Goal: Check status: Check status

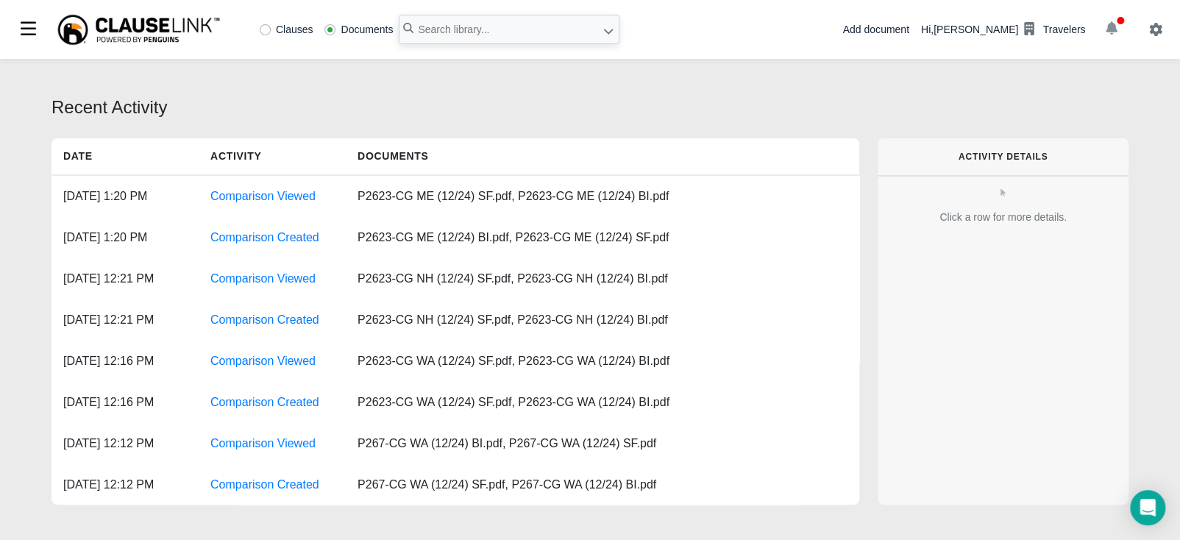
click at [1115, 25] on icon "button" at bounding box center [1111, 27] width 12 height 13
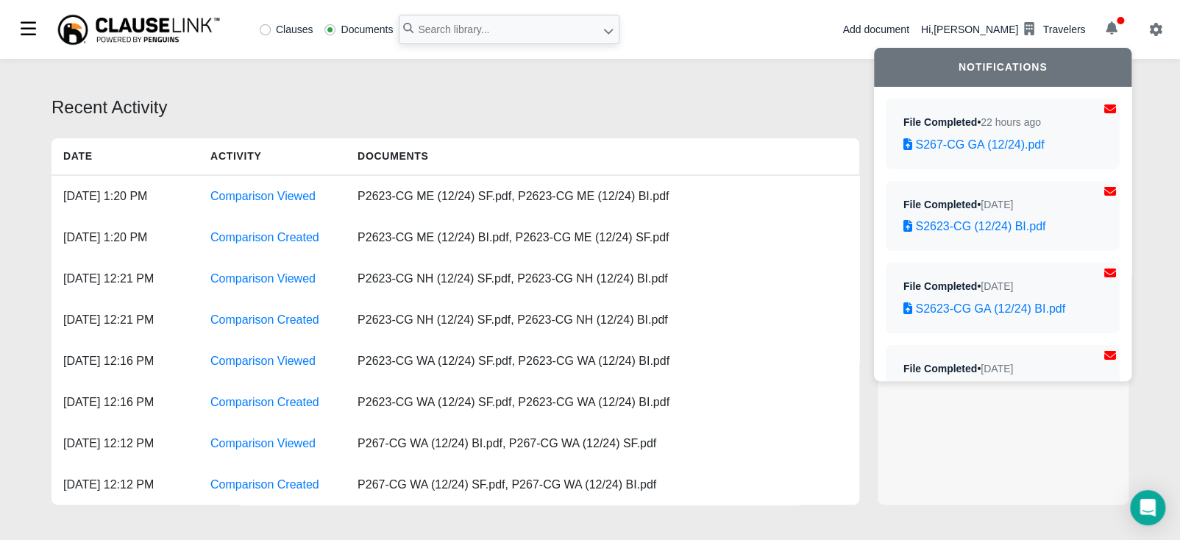
click at [1163, 105] on div "Recent Activity Date Activity Documents Oct 14, 2025, 1:20 PM Comparison Viewed…" at bounding box center [590, 301] width 1180 height 485
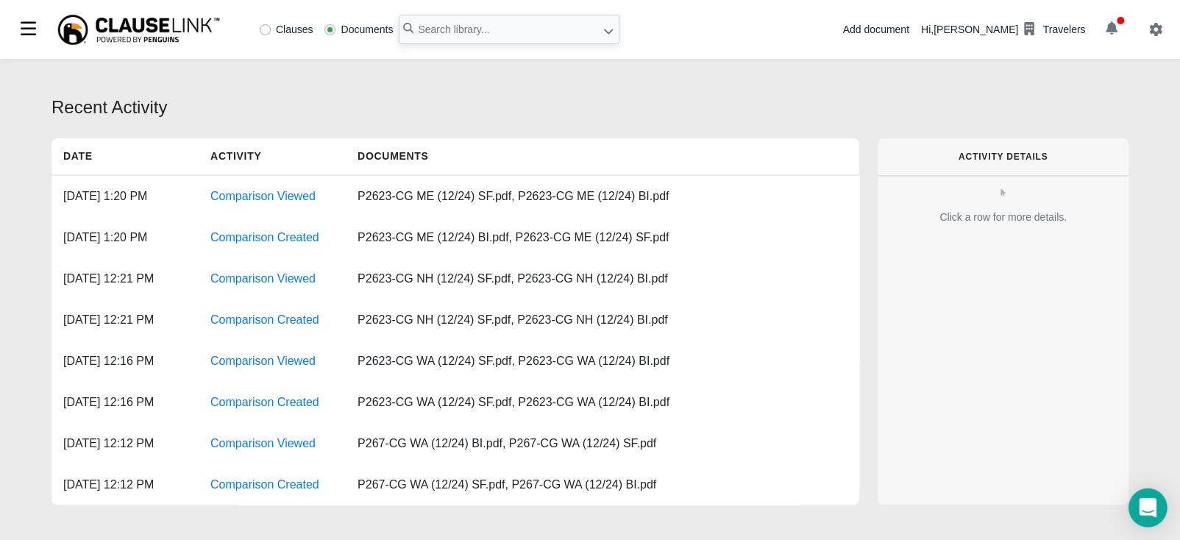
click at [1155, 498] on div "Open Intercom Messenger" at bounding box center [1147, 507] width 39 height 39
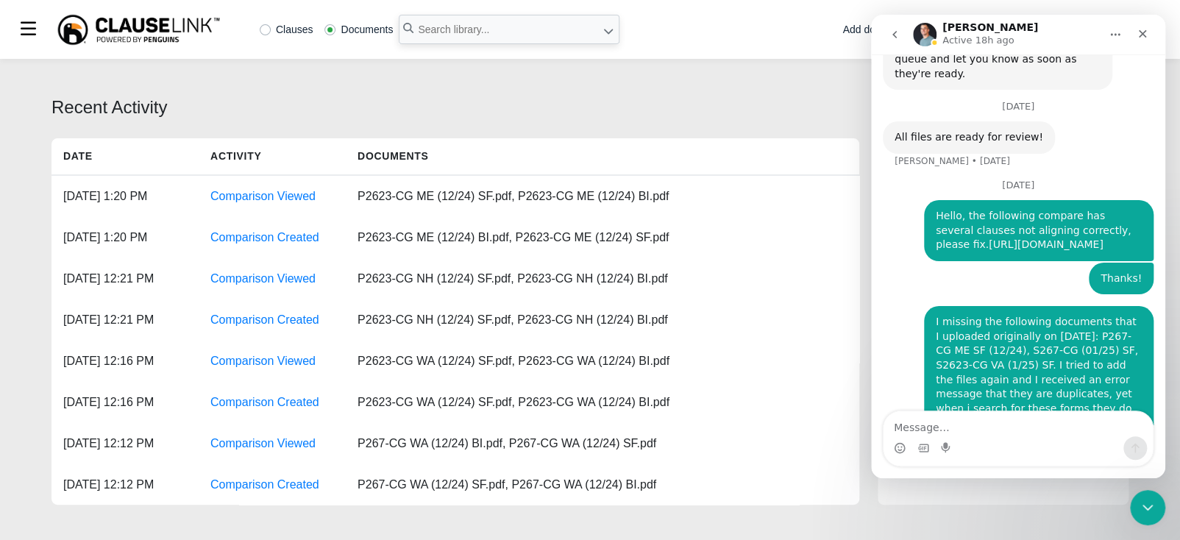
scroll to position [480, 0]
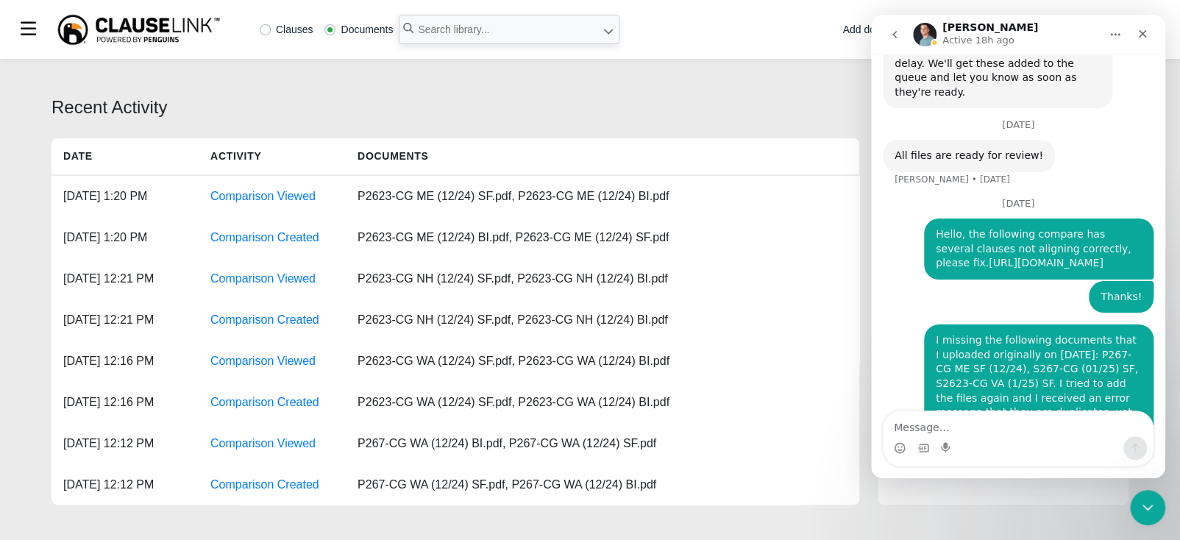
click at [1031, 257] on link "[URL][DOMAIN_NAME]" at bounding box center [1045, 263] width 115 height 12
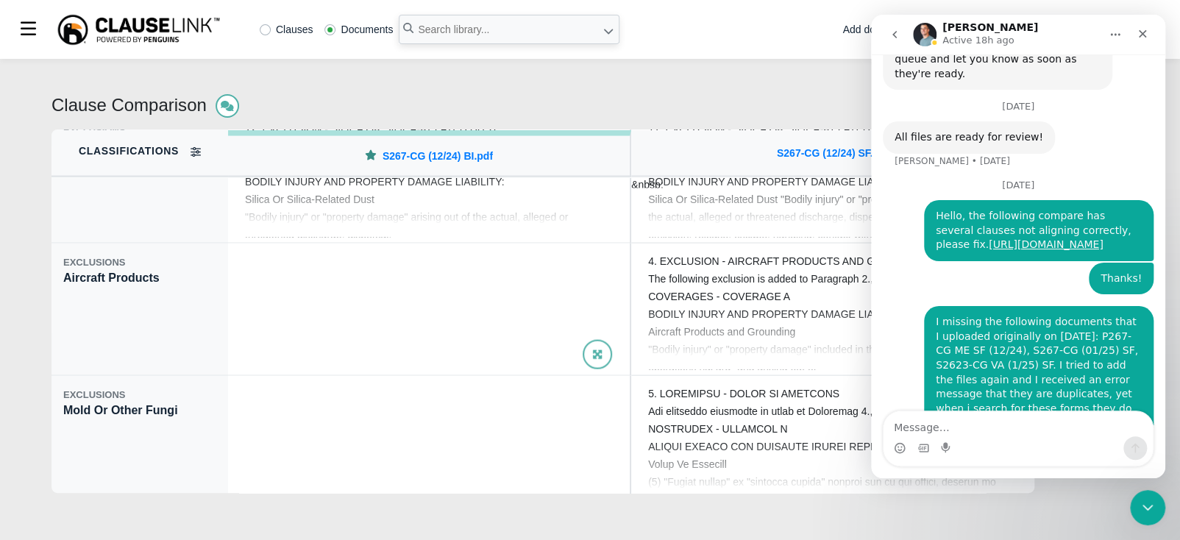
scroll to position [1839, 0]
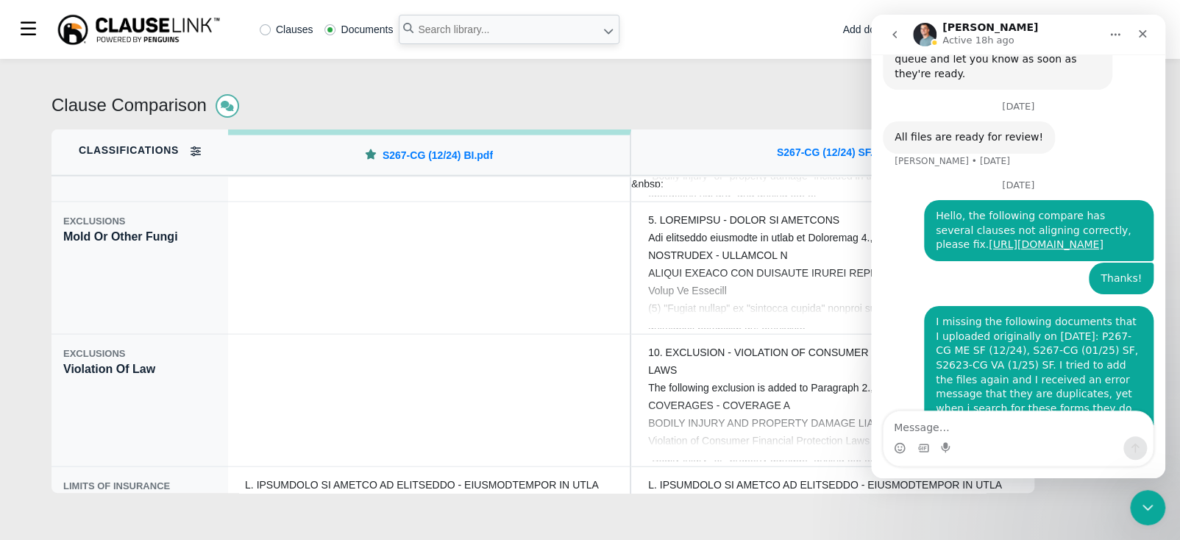
click at [888, 31] on icon "go back" at bounding box center [894, 35] width 12 height 12
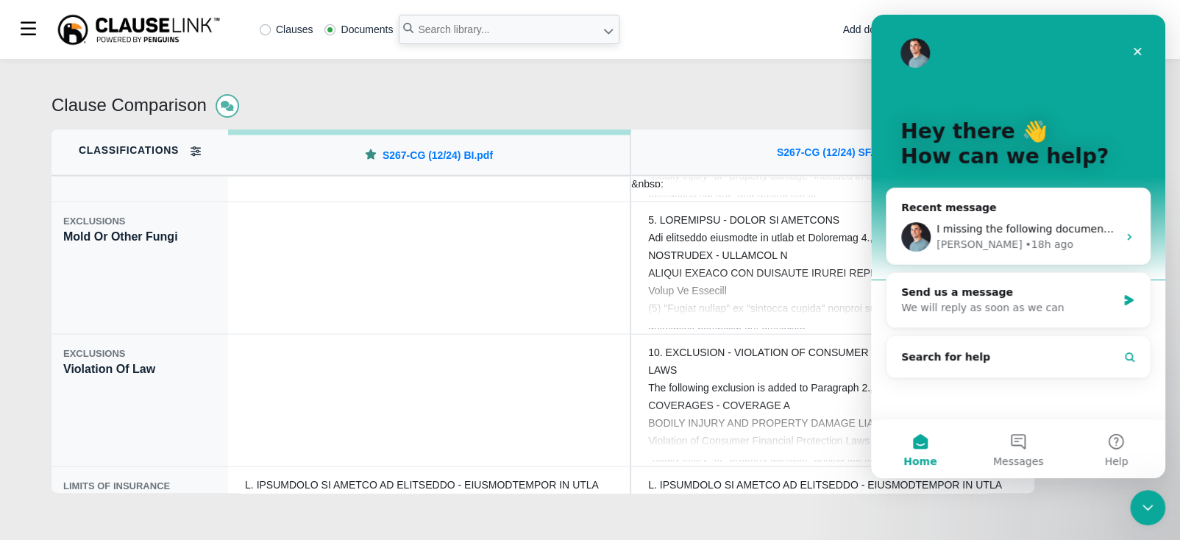
scroll to position [0, 0]
click at [1138, 55] on icon "Close" at bounding box center [1137, 52] width 12 height 12
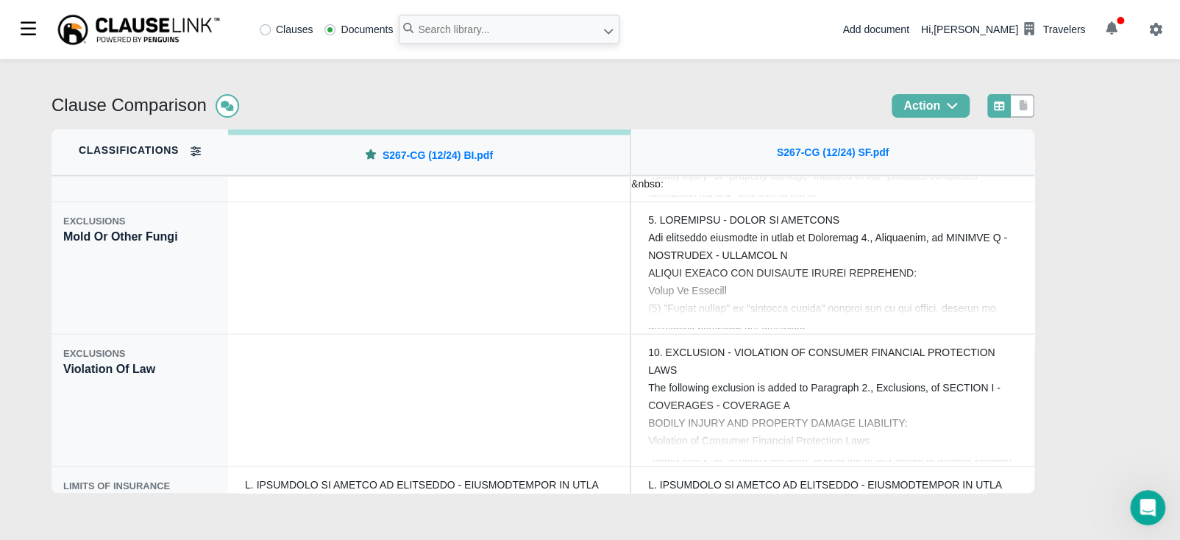
click at [743, 114] on div "Clause Comparison Action" at bounding box center [542, 111] width 983 height 35
